Goal: Information Seeking & Learning: Check status

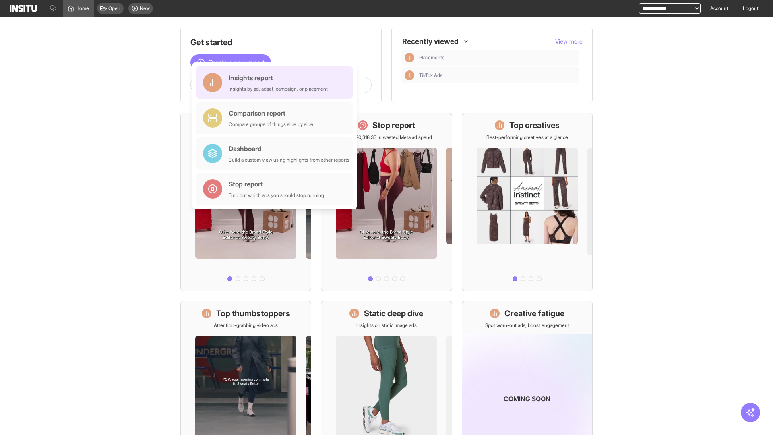
click at [277, 83] on div "Insights report Insights by ad, adset, campaign, or placement" at bounding box center [278, 82] width 99 height 19
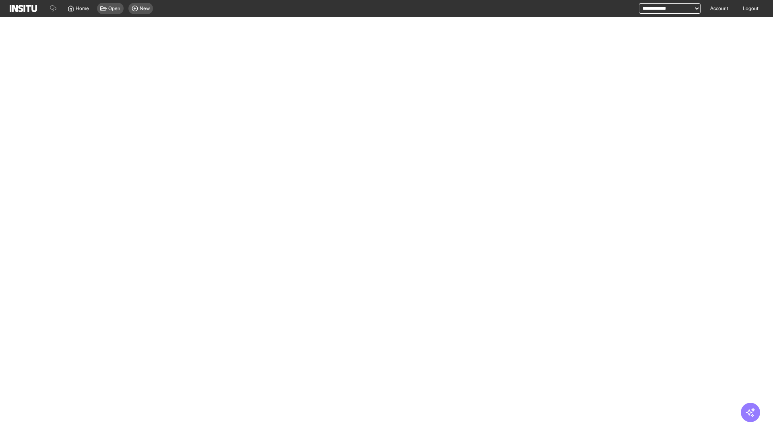
select select "**"
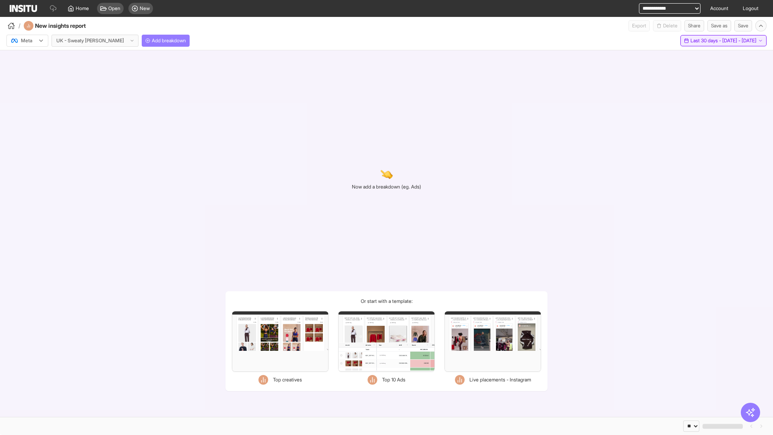
click at [706, 41] on span "Last 30 days - [DATE] - [DATE]" at bounding box center [724, 40] width 66 height 6
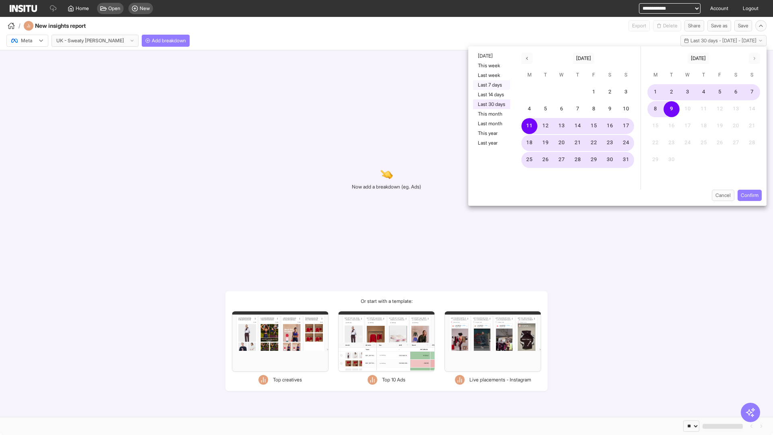
click at [491, 85] on button "Last 7 days" at bounding box center [491, 85] width 37 height 10
